Goal: Transaction & Acquisition: Purchase product/service

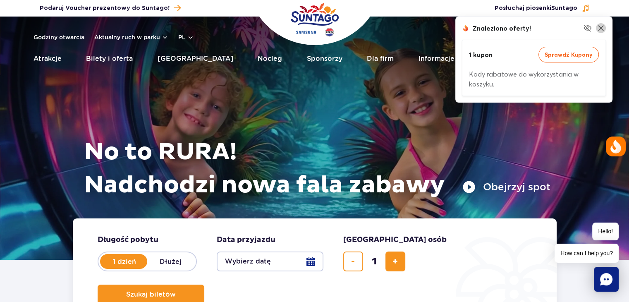
click at [601, 29] on img at bounding box center [601, 28] width 10 height 10
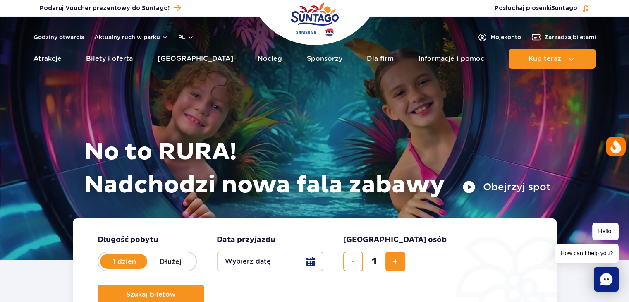
click at [316, 17] on img "Park of Poland" at bounding box center [315, 20] width 48 height 38
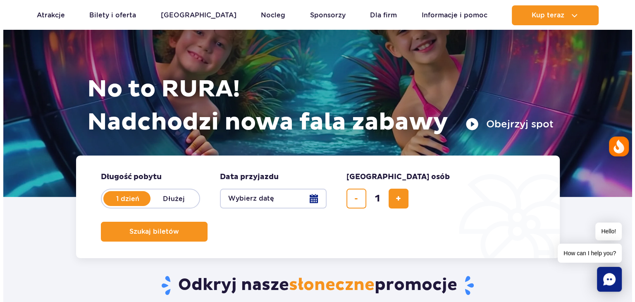
scroll to position [83, 0]
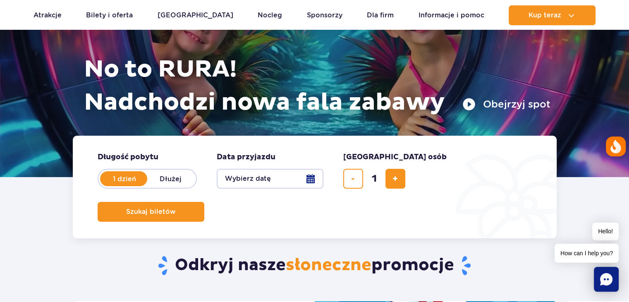
click at [122, 179] on label "1 dzień" at bounding box center [124, 178] width 47 height 17
click at [110, 186] on input "1 dzień" at bounding box center [105, 187] width 9 height 2
click at [235, 179] on button "Wybierz datę" at bounding box center [270, 179] width 107 height 20
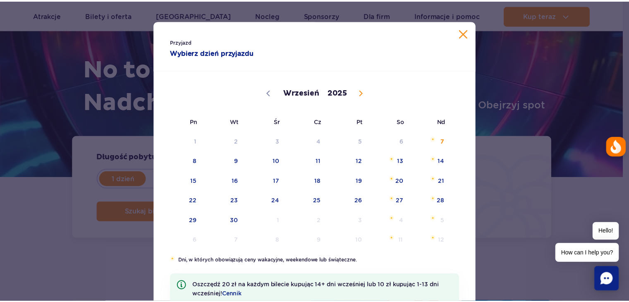
scroll to position [41, 0]
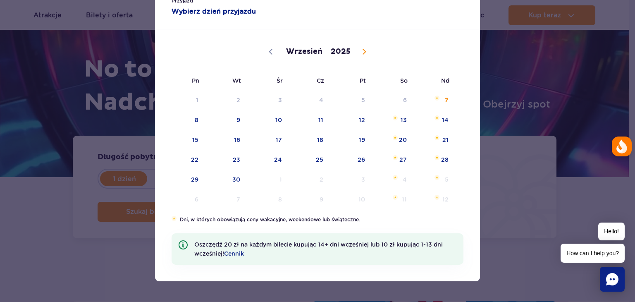
click at [359, 48] on span at bounding box center [364, 52] width 14 height 14
click at [529, 98] on div "Przyjazd Wybierz dzień przyjazdu Wrzesień Październik Listopad [DATE] Pn Wt Śr …" at bounding box center [317, 151] width 635 height 302
click at [264, 50] on span at bounding box center [271, 52] width 14 height 14
select select "8"
click at [271, 160] on span "24" at bounding box center [268, 159] width 42 height 19
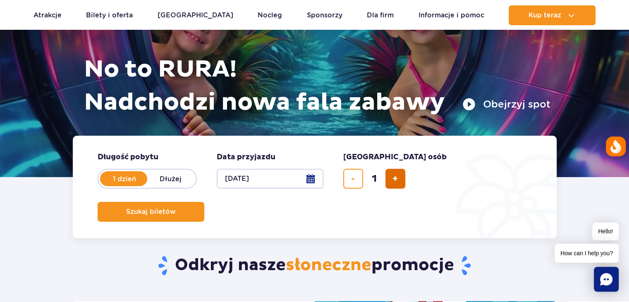
click at [391, 181] on button "dodaj bilet" at bounding box center [396, 179] width 20 height 20
type input "4"
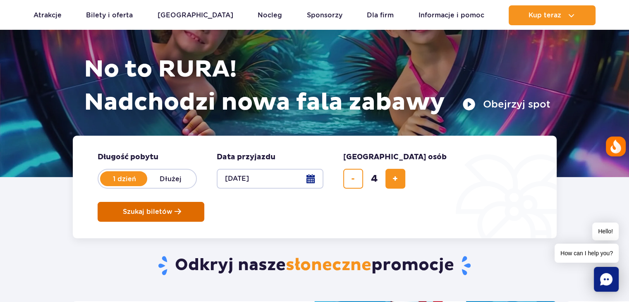
click at [173, 208] on span "Szukaj biletów" at bounding box center [148, 211] width 50 height 7
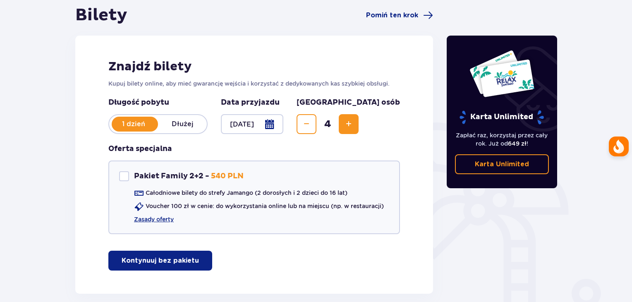
scroll to position [124, 0]
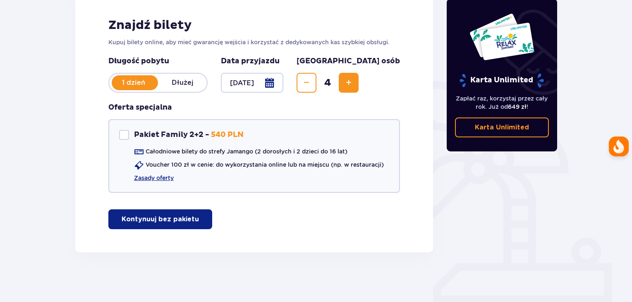
click at [173, 220] on p "Kontynuuj bez pakietu" at bounding box center [160, 219] width 77 height 9
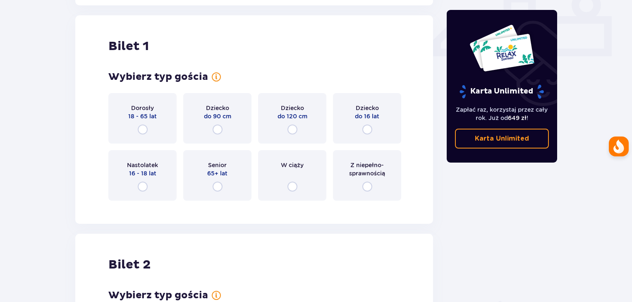
scroll to position [376, 0]
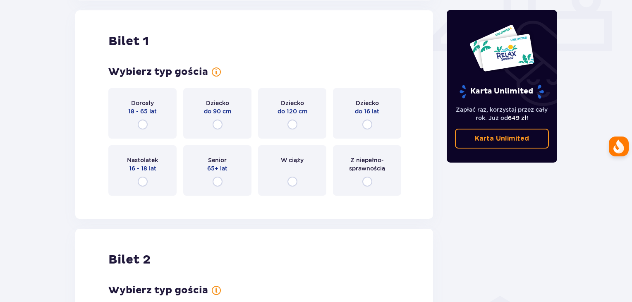
click at [143, 105] on p "Dorosły" at bounding box center [142, 103] width 23 height 8
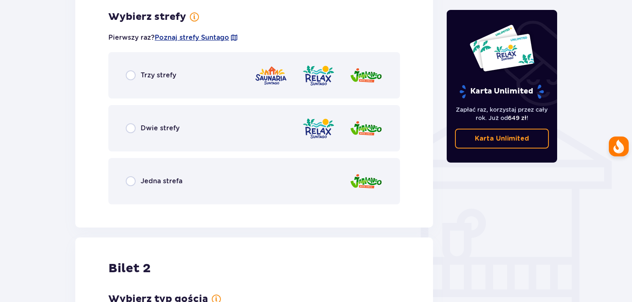
scroll to position [578, 0]
click at [169, 74] on p "Trzy strefy" at bounding box center [159, 74] width 36 height 9
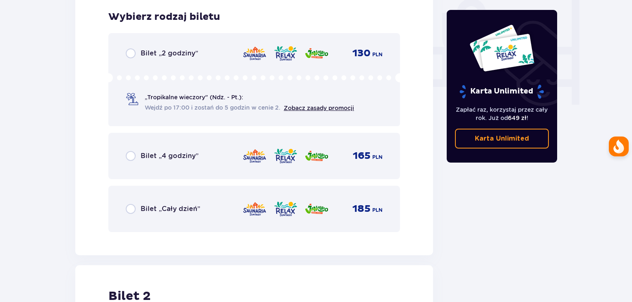
scroll to position [788, 0]
click at [204, 210] on div "Bilet „Cały dzień” 185 PLN" at bounding box center [254, 208] width 257 height 17
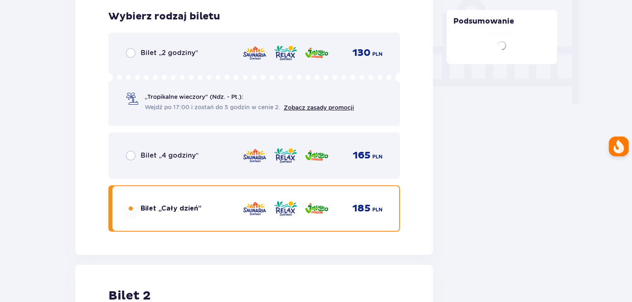
scroll to position [1042, 0]
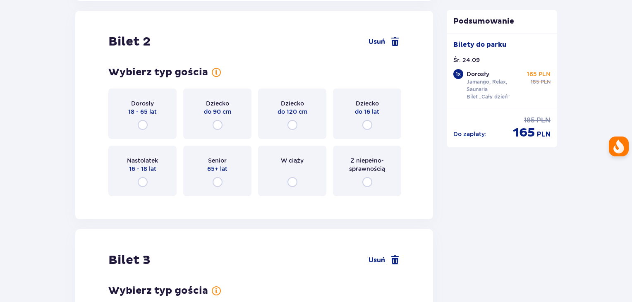
click at [147, 102] on p "Dorosły" at bounding box center [142, 103] width 23 height 8
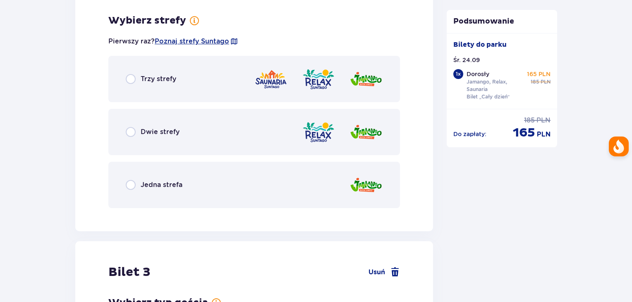
scroll to position [1244, 0]
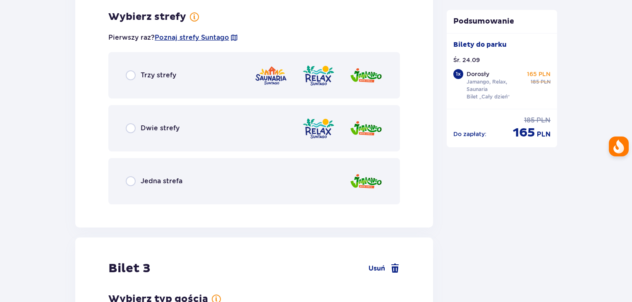
click at [189, 68] on div "Trzy strefy" at bounding box center [254, 75] width 292 height 46
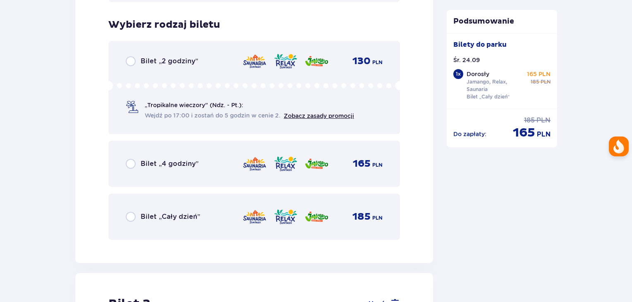
scroll to position [1454, 0]
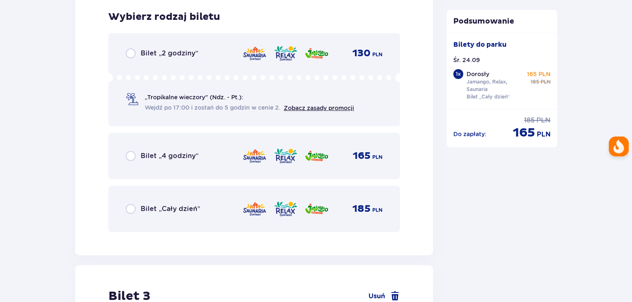
click at [208, 206] on div "Bilet „Cały dzień” 185 PLN" at bounding box center [254, 208] width 257 height 17
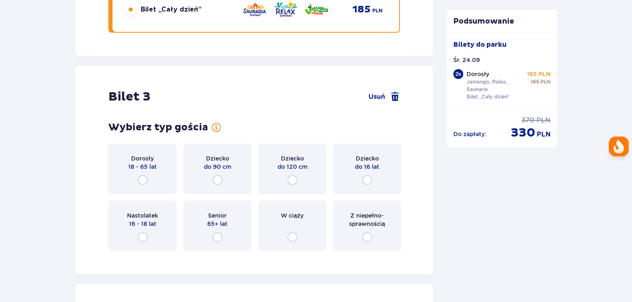
scroll to position [1708, 0]
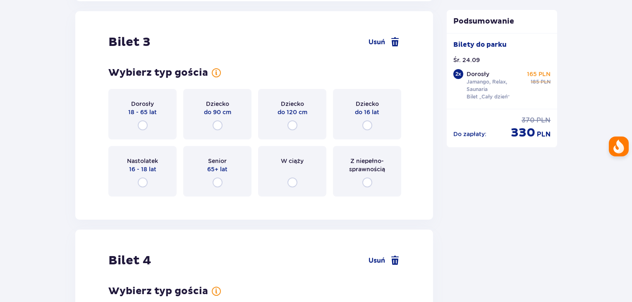
click at [154, 108] on p "18 - 65 lat" at bounding box center [142, 112] width 29 height 8
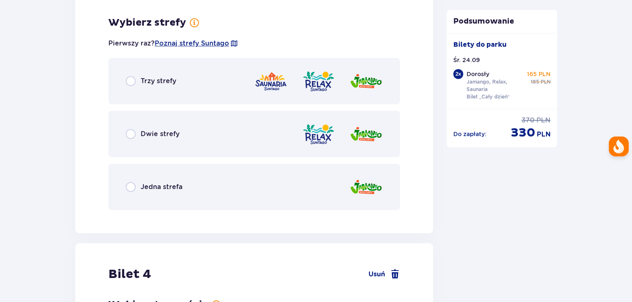
scroll to position [1910, 0]
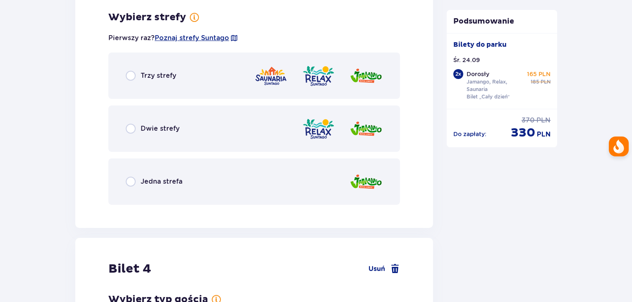
click at [194, 72] on div "Trzy strefy" at bounding box center [254, 76] width 292 height 46
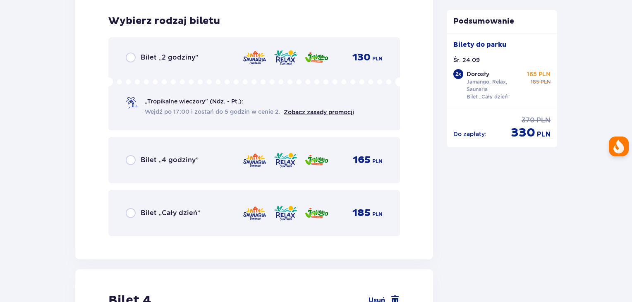
scroll to position [2120, 0]
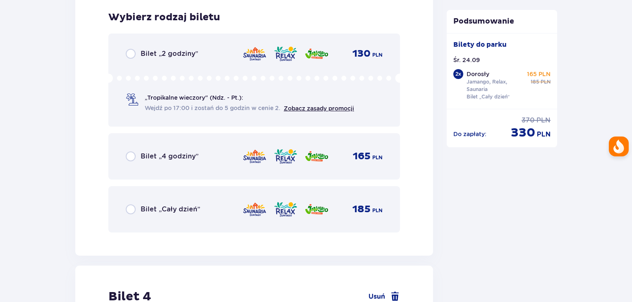
click at [205, 207] on div "Bilet „Cały dzień” 185 PLN" at bounding box center [254, 209] width 257 height 17
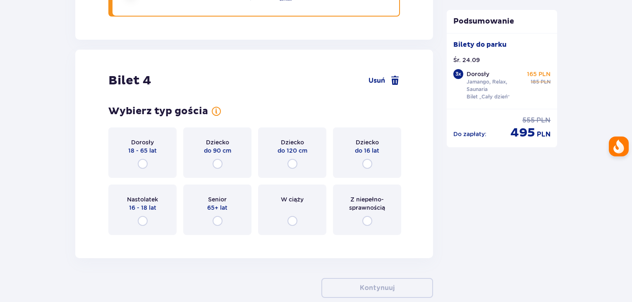
scroll to position [2374, 0]
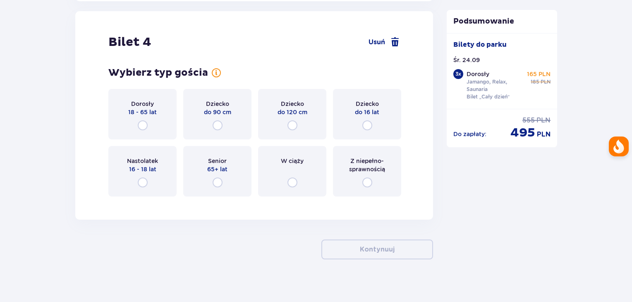
click at [135, 103] on p "Dorosły" at bounding box center [142, 104] width 23 height 8
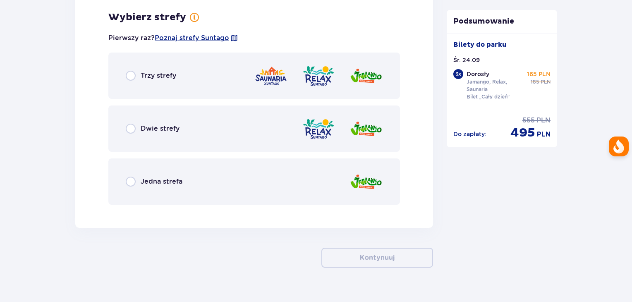
click at [176, 79] on div "Trzy strefy" at bounding box center [254, 76] width 292 height 46
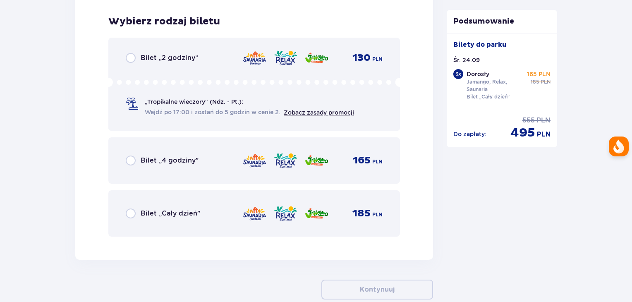
scroll to position [2787, 0]
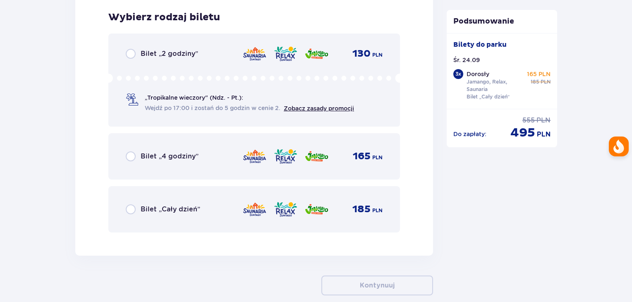
click at [171, 209] on p "Bilet „Cały dzień”" at bounding box center [171, 209] width 60 height 9
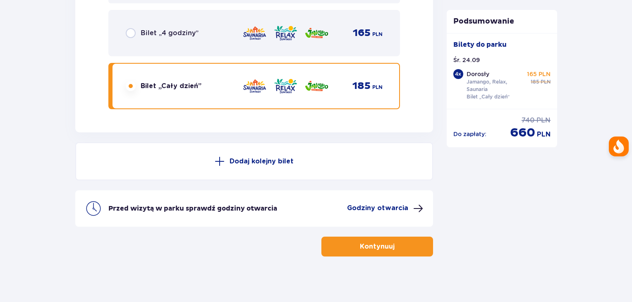
scroll to position [2912, 0]
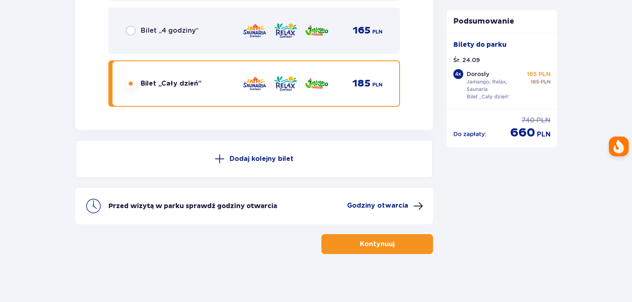
click at [383, 241] on p "Kontynuuj" at bounding box center [377, 244] width 35 height 9
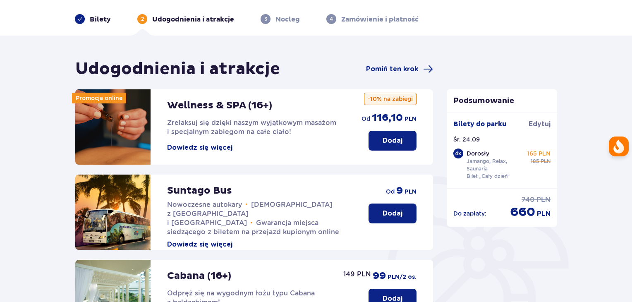
scroll to position [11, 0]
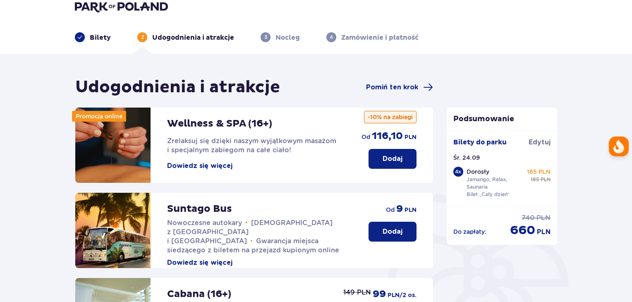
click at [390, 158] on p "Dodaj" at bounding box center [393, 158] width 20 height 9
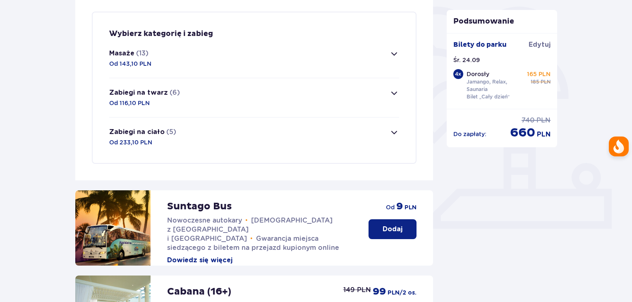
scroll to position [200, 0]
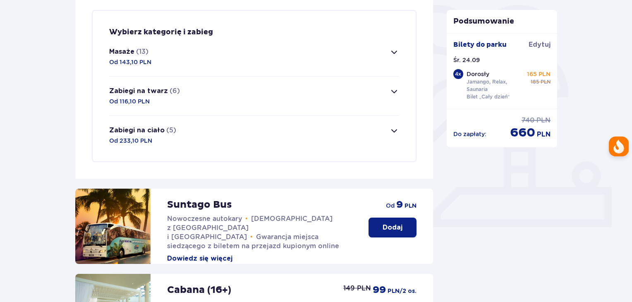
click at [386, 57] on button "Masaże (13) Od 143,10 PLN" at bounding box center [254, 56] width 290 height 39
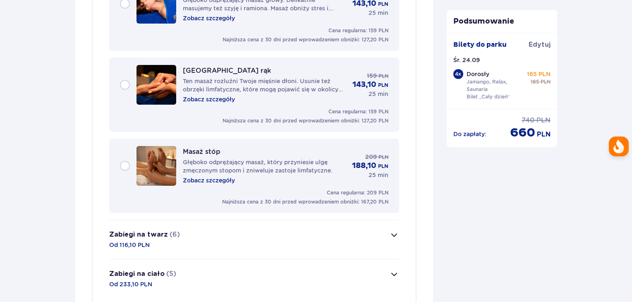
scroll to position [1106, 0]
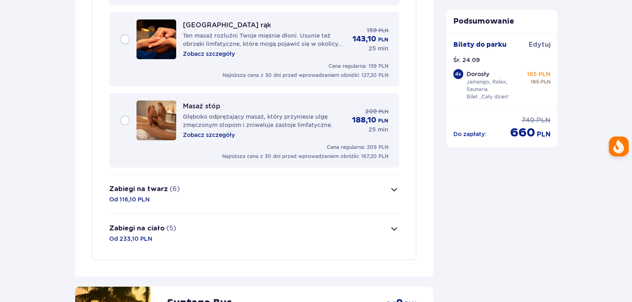
click at [384, 220] on button "Zabiegi na ciało (5) Od 233,10 PLN" at bounding box center [254, 233] width 290 height 39
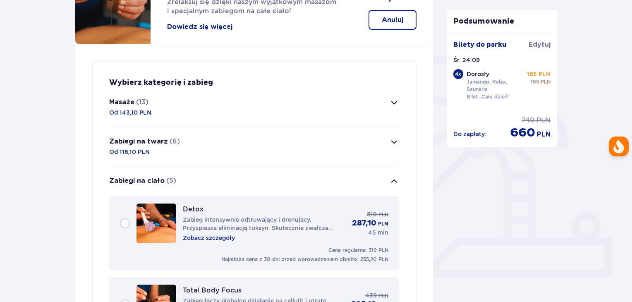
click at [388, 146] on button "Zabiegi na twarz (6) Od 116,10 PLN" at bounding box center [254, 146] width 290 height 39
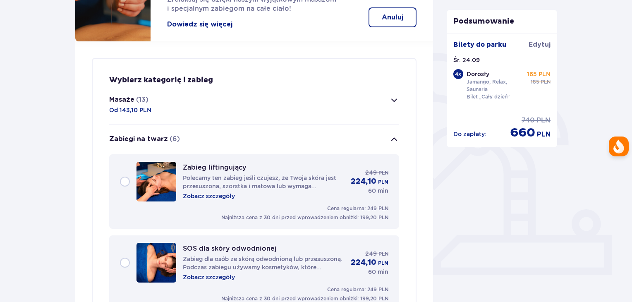
click at [385, 96] on button "Masaże (13) Od 143,10 PLN" at bounding box center [254, 104] width 290 height 39
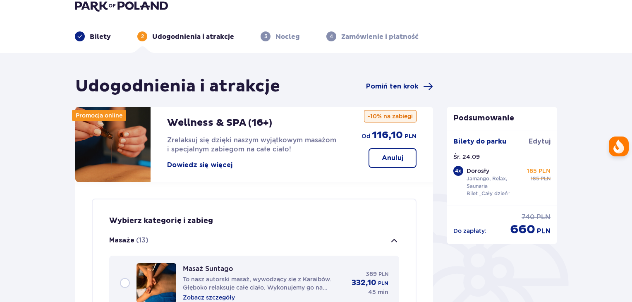
scroll to position [0, 0]
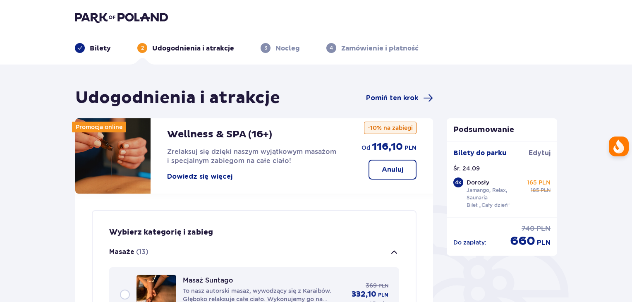
click at [390, 242] on button "Masaże (13)" at bounding box center [254, 252] width 290 height 30
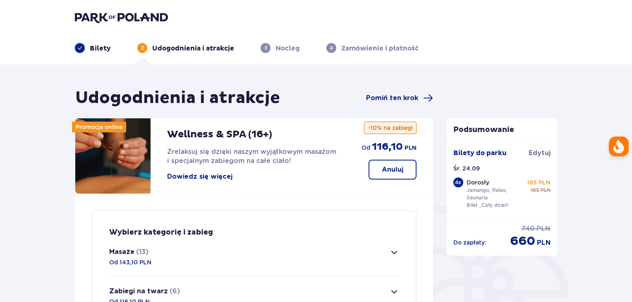
click at [389, 167] on p "Anuluj" at bounding box center [393, 169] width 22 height 9
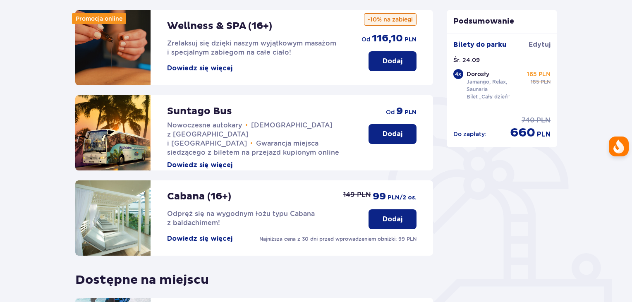
scroll to position [259, 0]
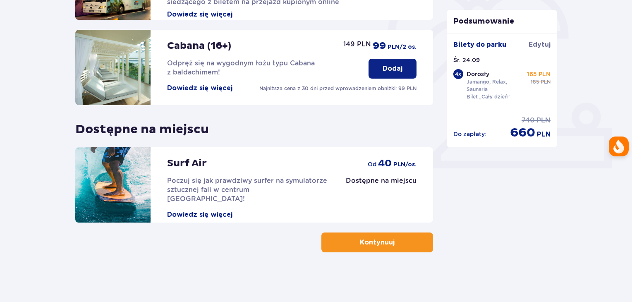
click at [467, 198] on div "Podsumowanie Bilety do parku Edytuj Śr. 24.09 4 x Dorosły Jamango, Relax, Sauna…" at bounding box center [502, 41] width 124 height 424
click at [376, 244] on p "Kontynuuj" at bounding box center [377, 242] width 35 height 9
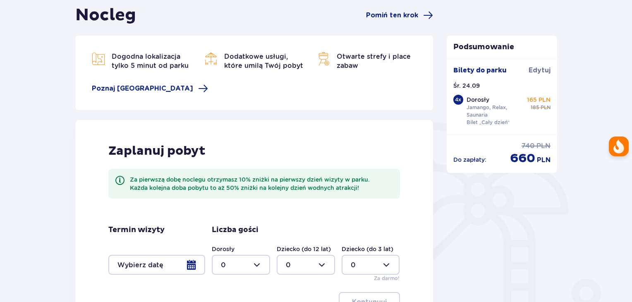
scroll to position [71, 0]
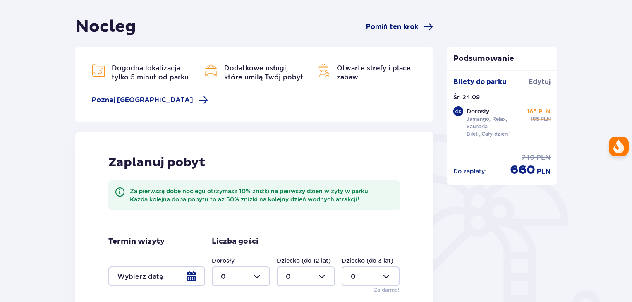
click at [417, 27] on span "Pomiń ten krok" at bounding box center [392, 26] width 52 height 9
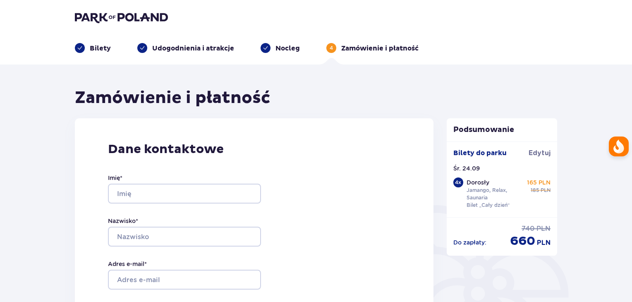
click at [534, 161] on div "Bilety do parku Edytuj" at bounding box center [502, 157] width 98 height 16
click at [536, 156] on span "Edytuj" at bounding box center [540, 153] width 22 height 9
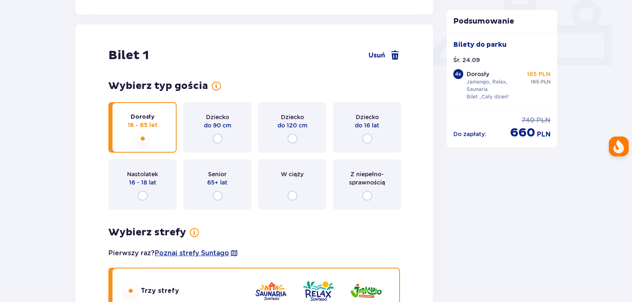
scroll to position [207, 0]
